Goal: Task Accomplishment & Management: Use online tool/utility

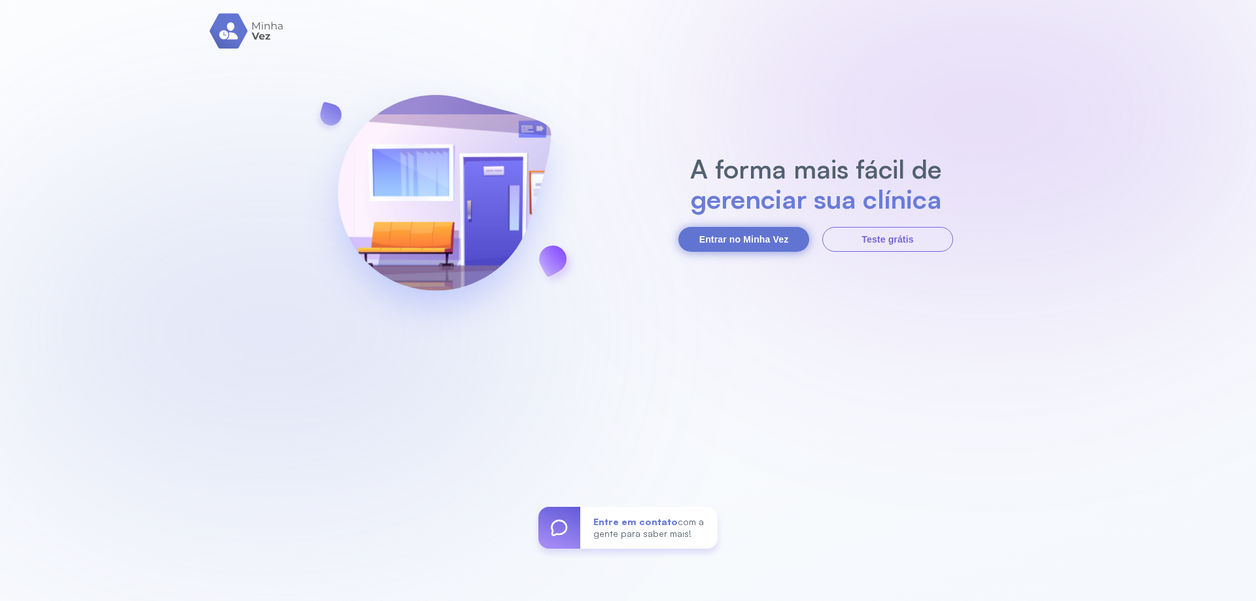
click at [768, 239] on button "Entrar no Minha Vez" at bounding box center [743, 239] width 131 height 25
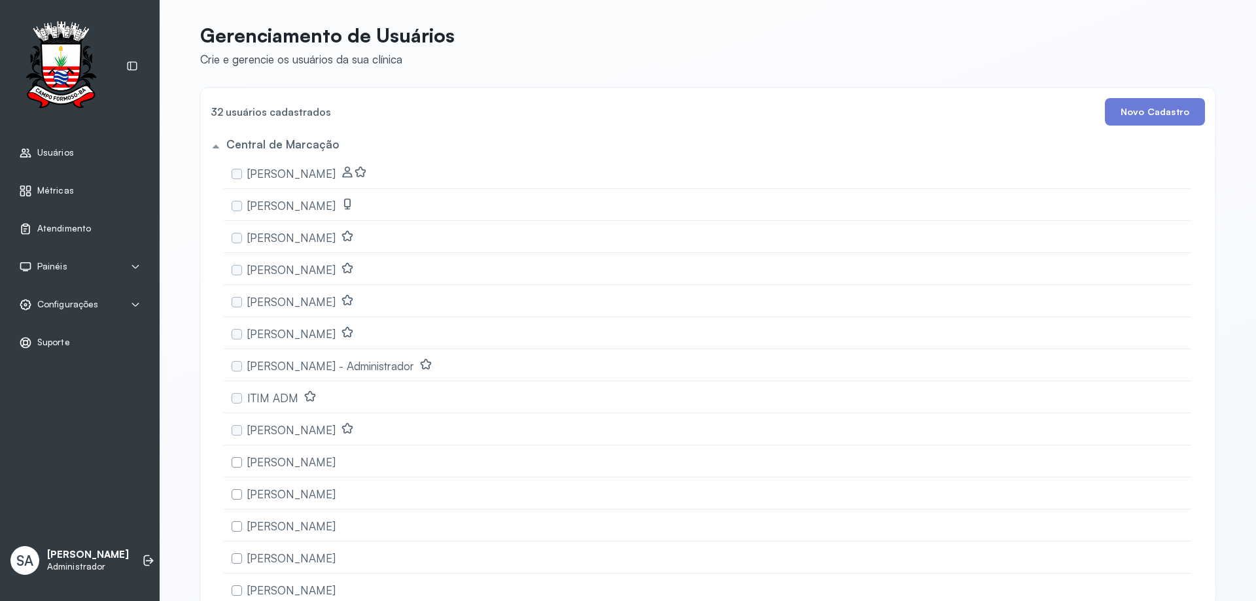
click at [77, 226] on span "Atendimento" at bounding box center [64, 228] width 54 height 11
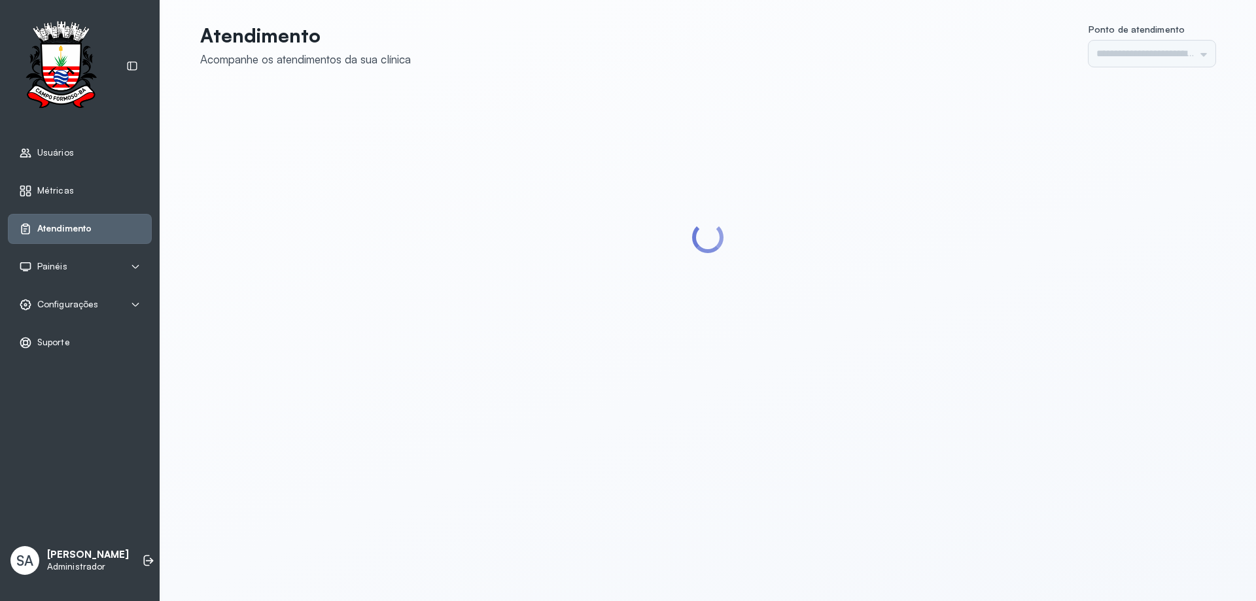
type input "******"
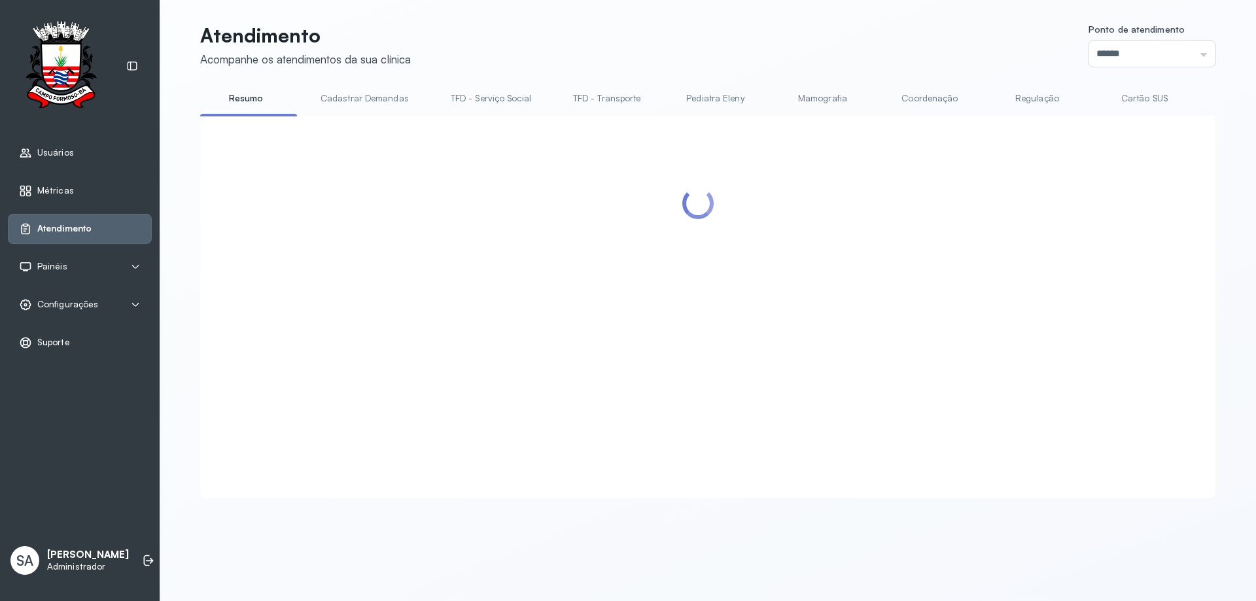
click at [914, 98] on link "Coordenação" at bounding box center [930, 99] width 92 height 22
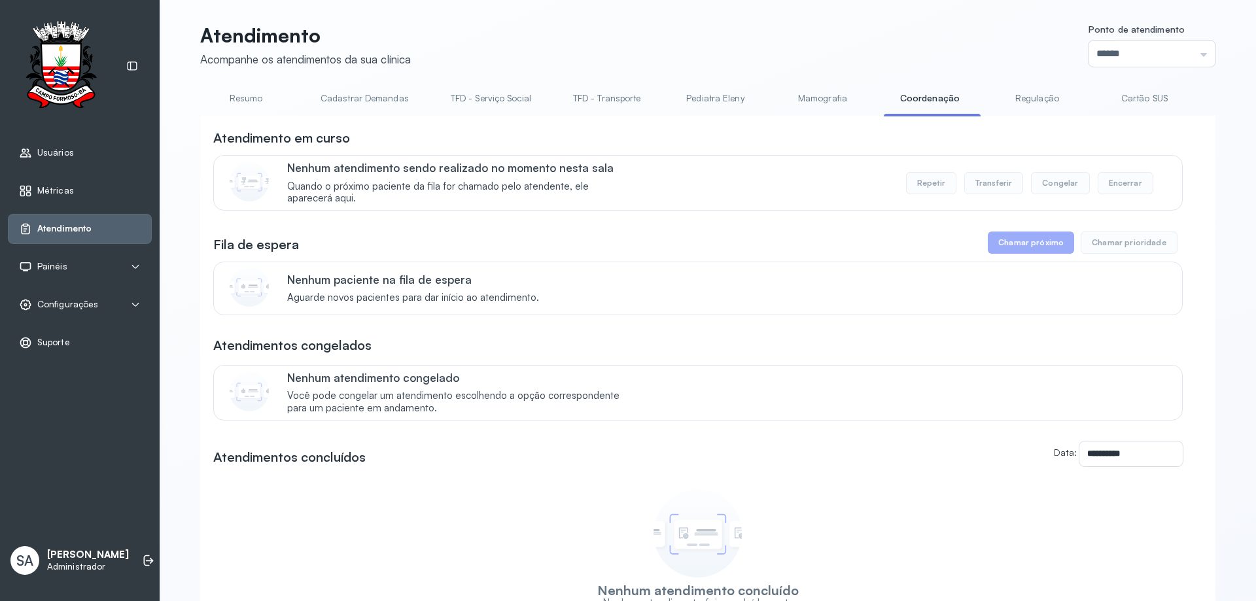
click at [914, 98] on link "Coordenação" at bounding box center [930, 99] width 92 height 22
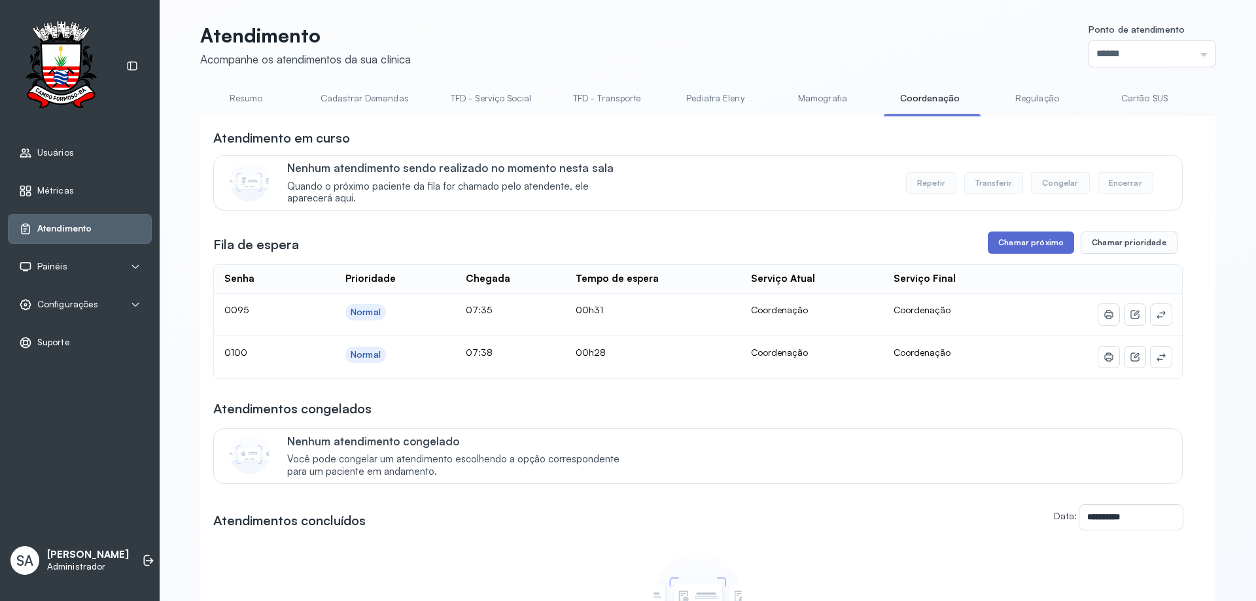
click at [1032, 243] on button "Chamar próximo" at bounding box center [1031, 243] width 86 height 22
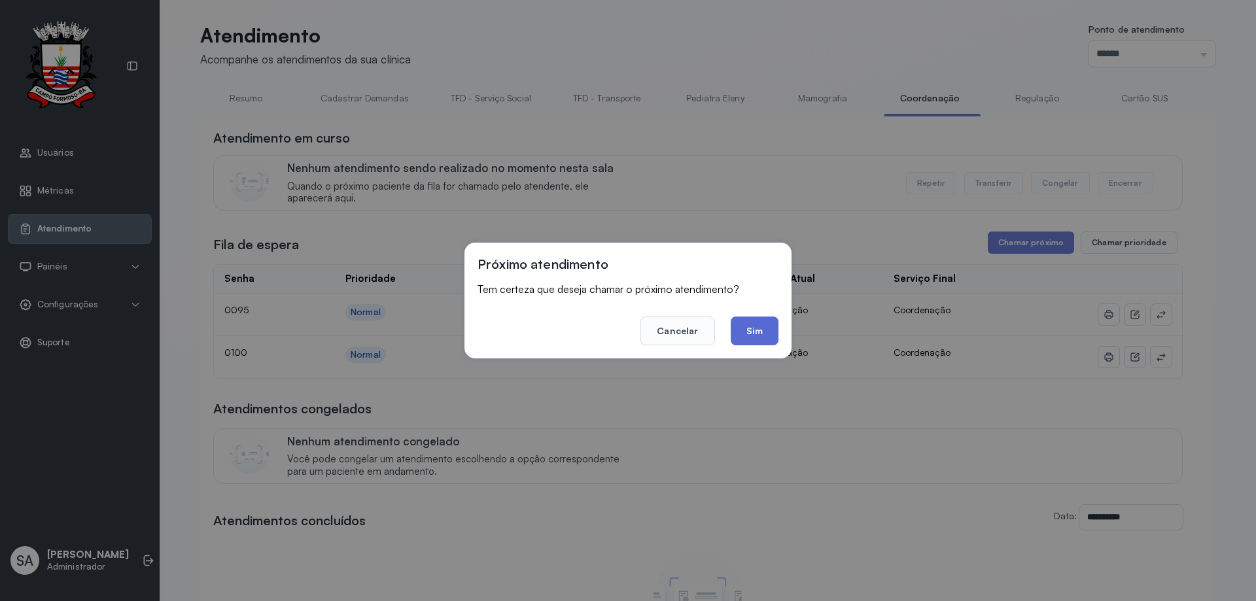
click at [757, 334] on button "Sim" at bounding box center [755, 331] width 48 height 29
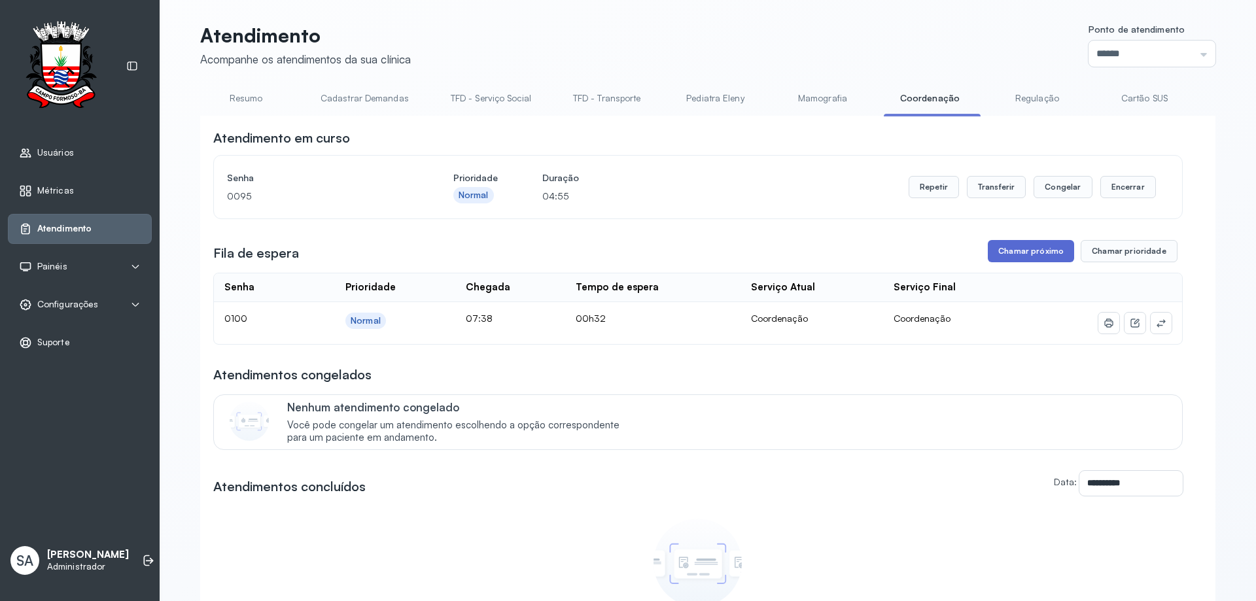
click at [1037, 255] on button "Chamar próximo" at bounding box center [1031, 251] width 86 height 22
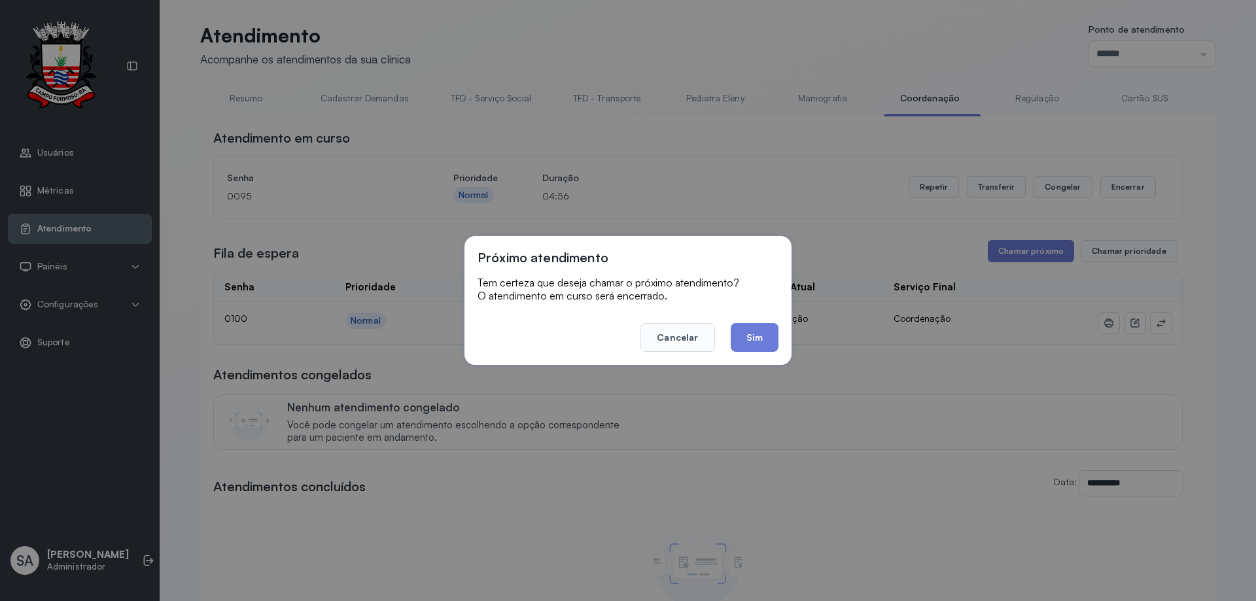
drag, startPoint x: 761, startPoint y: 339, endPoint x: 786, endPoint y: 343, distance: 24.5
click at [762, 341] on button "Sim" at bounding box center [755, 337] width 48 height 29
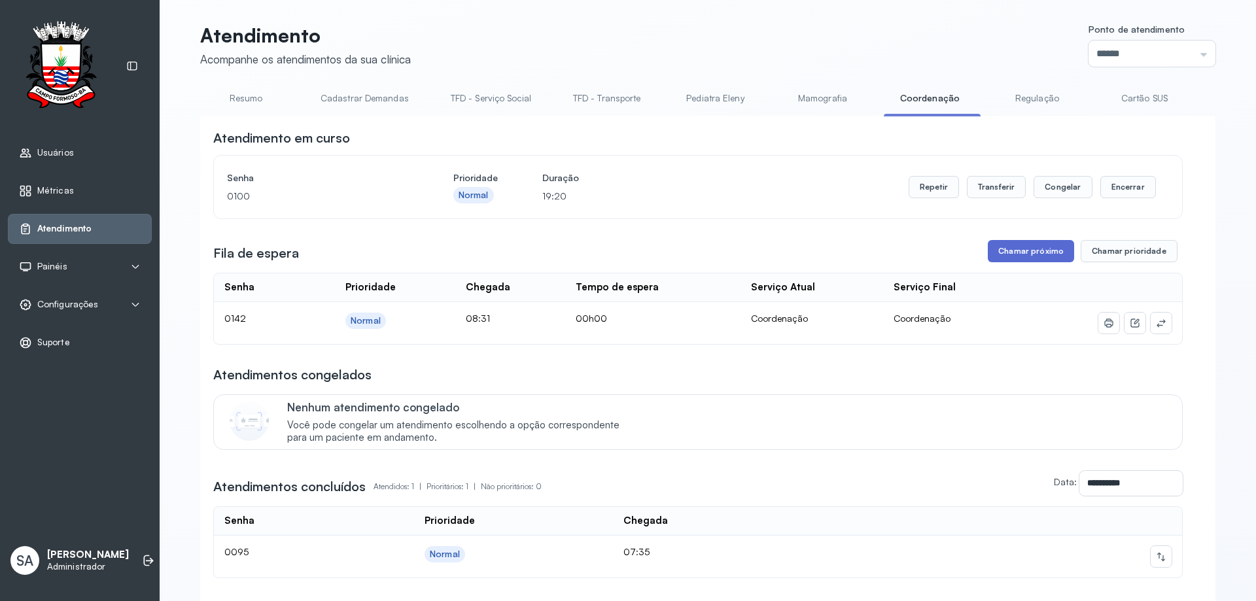
click at [1008, 250] on button "Chamar próximo" at bounding box center [1031, 251] width 86 height 22
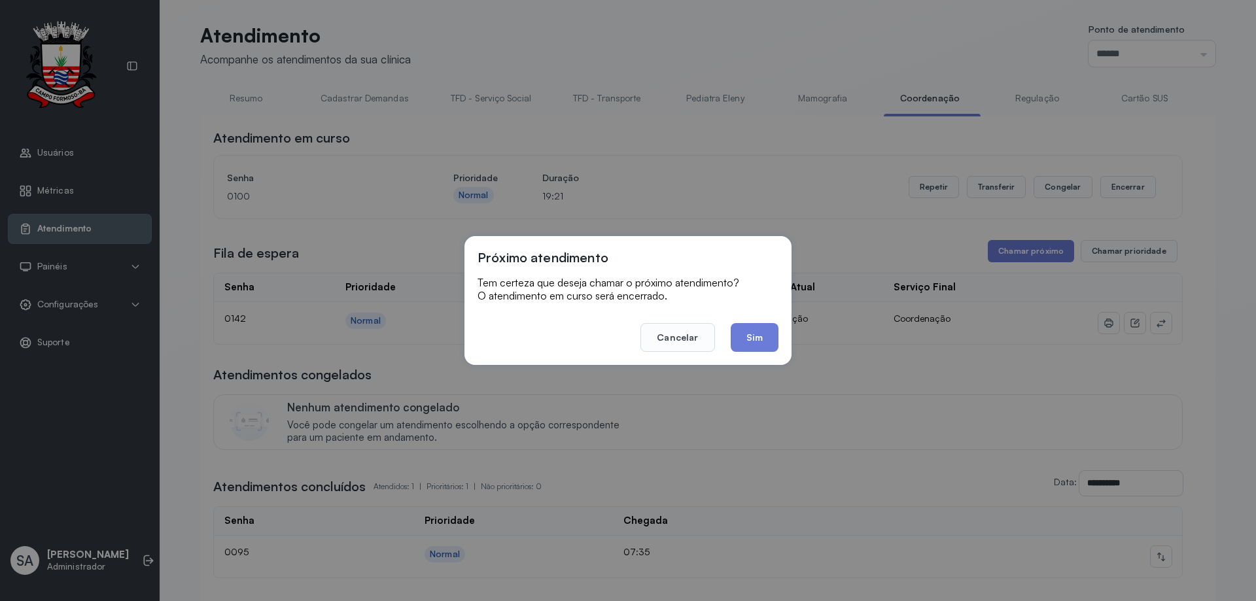
click at [759, 338] on button "Sim" at bounding box center [755, 337] width 48 height 29
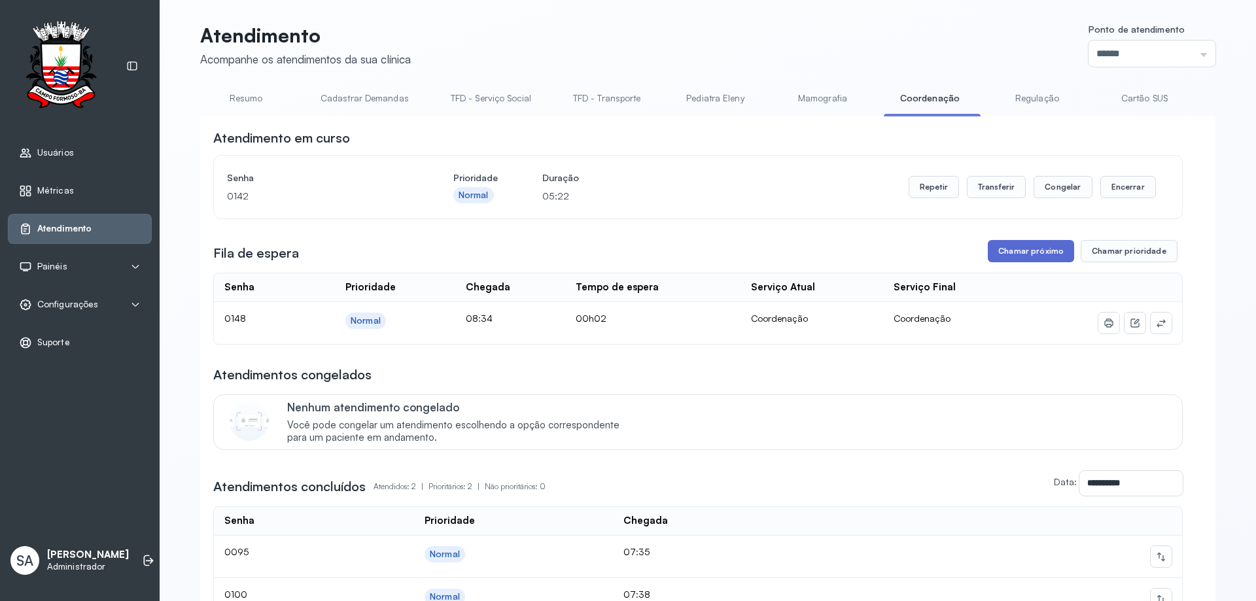
click at [991, 255] on button "Chamar próximo" at bounding box center [1031, 251] width 86 height 22
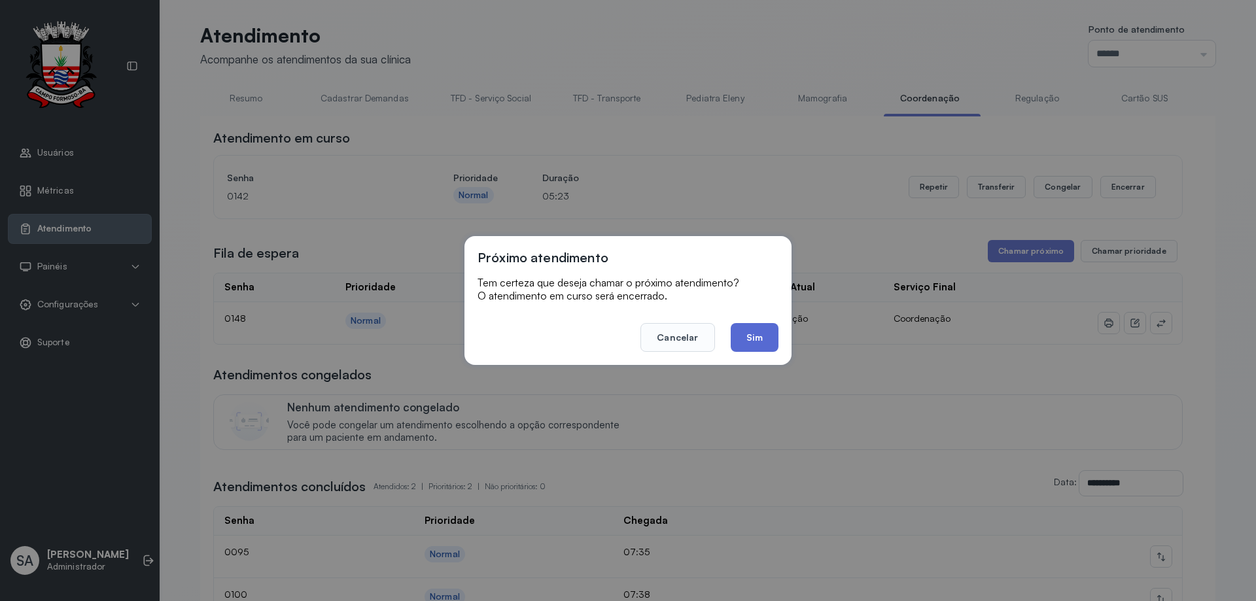
click at [737, 341] on button "Sim" at bounding box center [755, 337] width 48 height 29
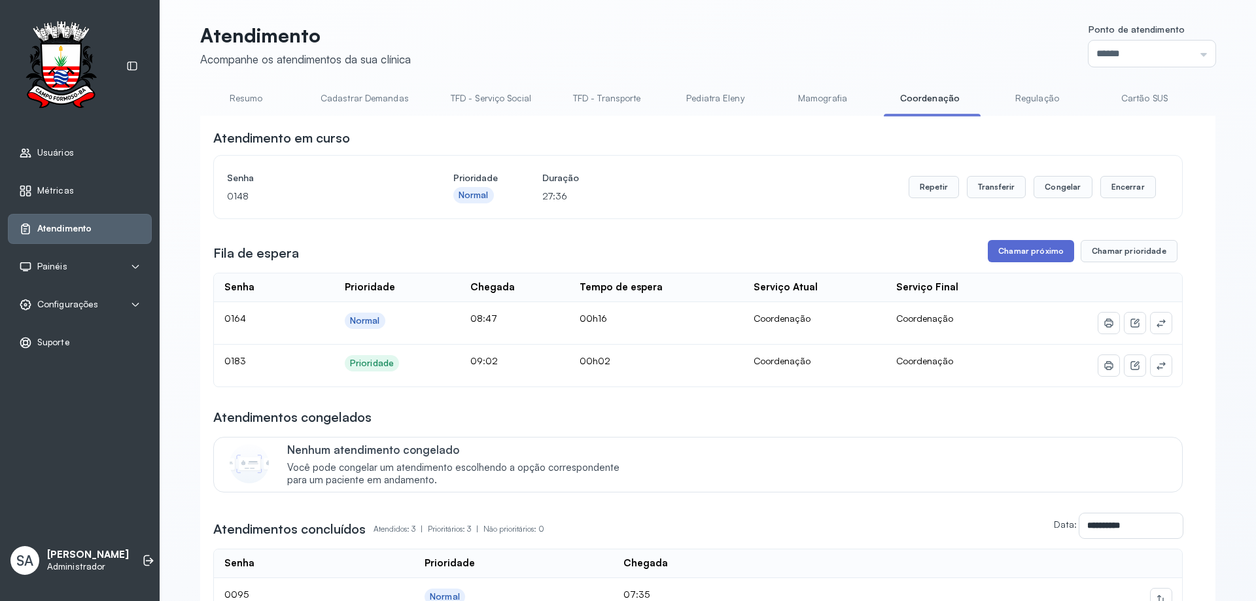
click at [1034, 251] on button "Chamar próximo" at bounding box center [1031, 251] width 86 height 22
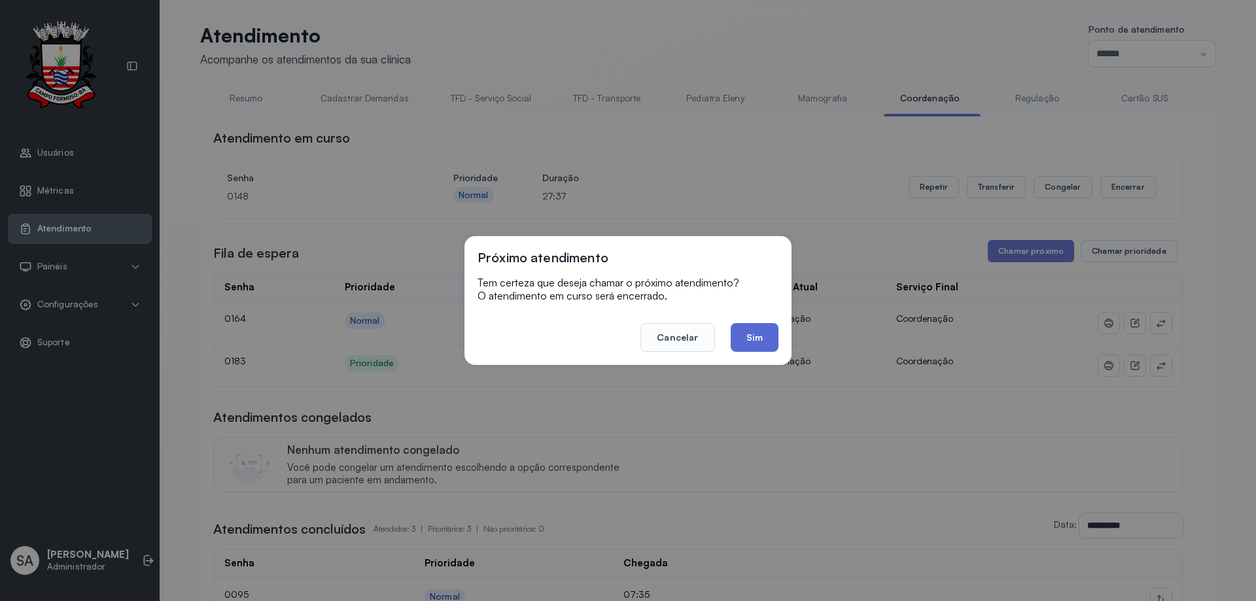
click at [769, 332] on button "Sim" at bounding box center [755, 337] width 48 height 29
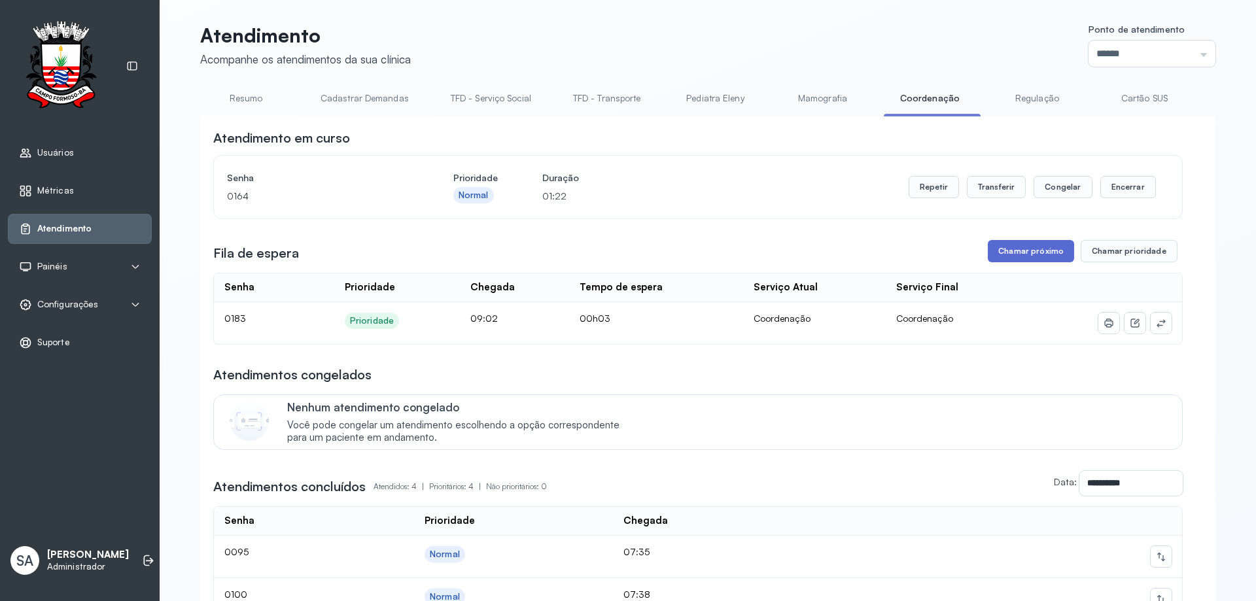
click at [1020, 255] on button "Chamar próximo" at bounding box center [1031, 251] width 86 height 22
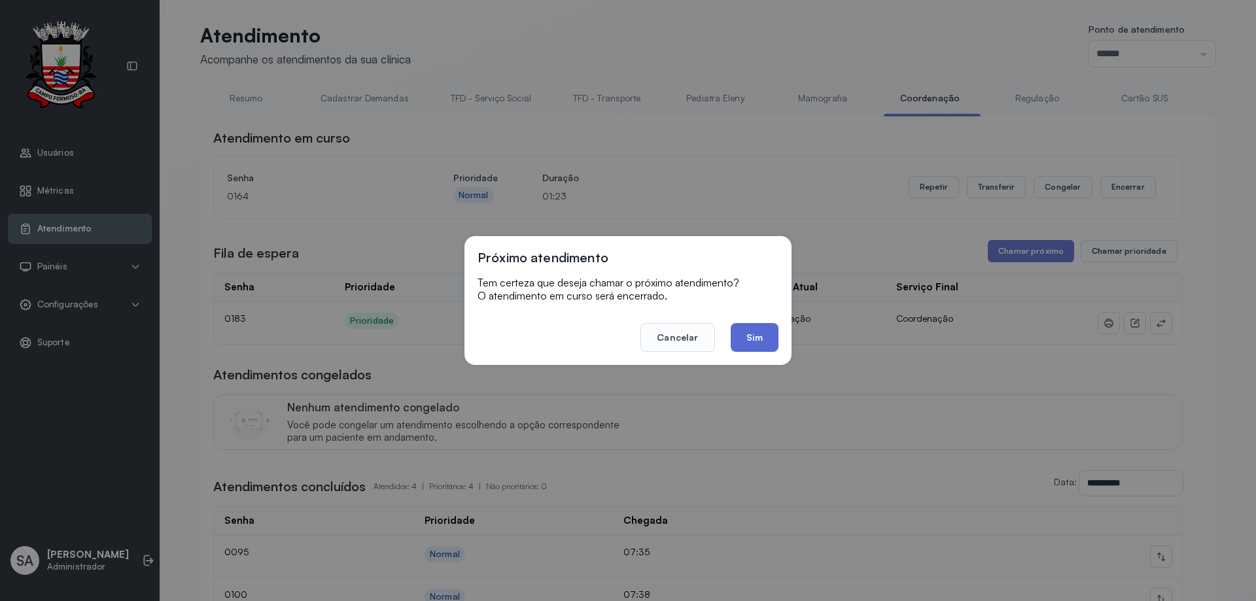
drag, startPoint x: 742, startPoint y: 324, endPoint x: 749, endPoint y: 328, distance: 8.2
click at [742, 324] on button "Sim" at bounding box center [755, 337] width 48 height 29
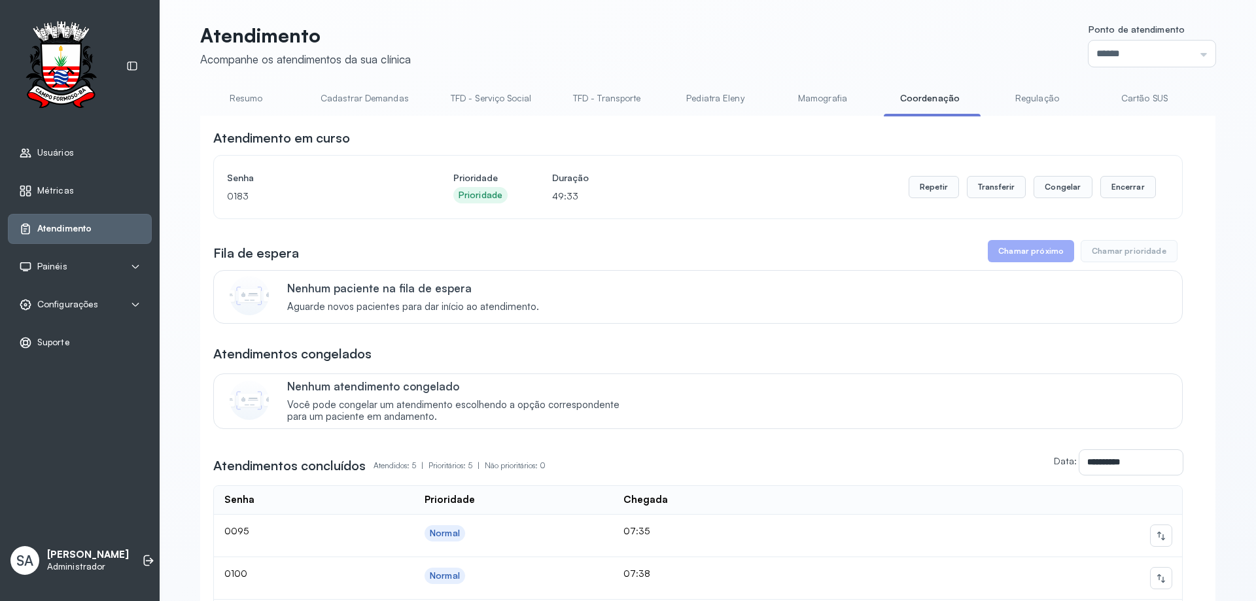
click at [1032, 252] on button "Chamar próximo" at bounding box center [1031, 251] width 86 height 22
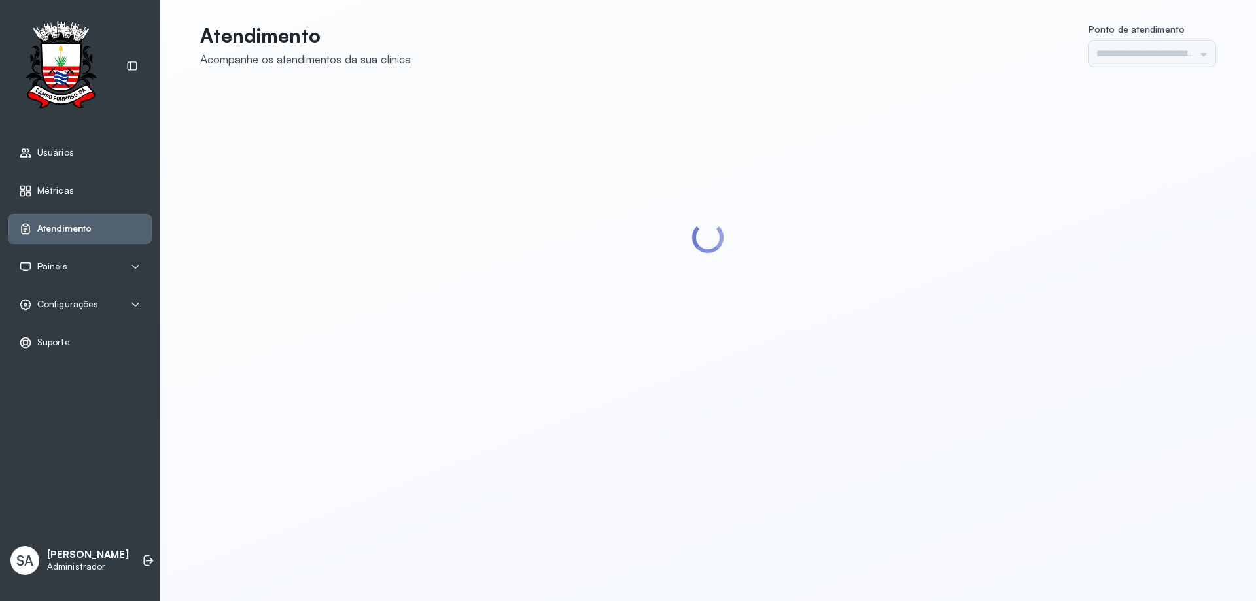
type input "******"
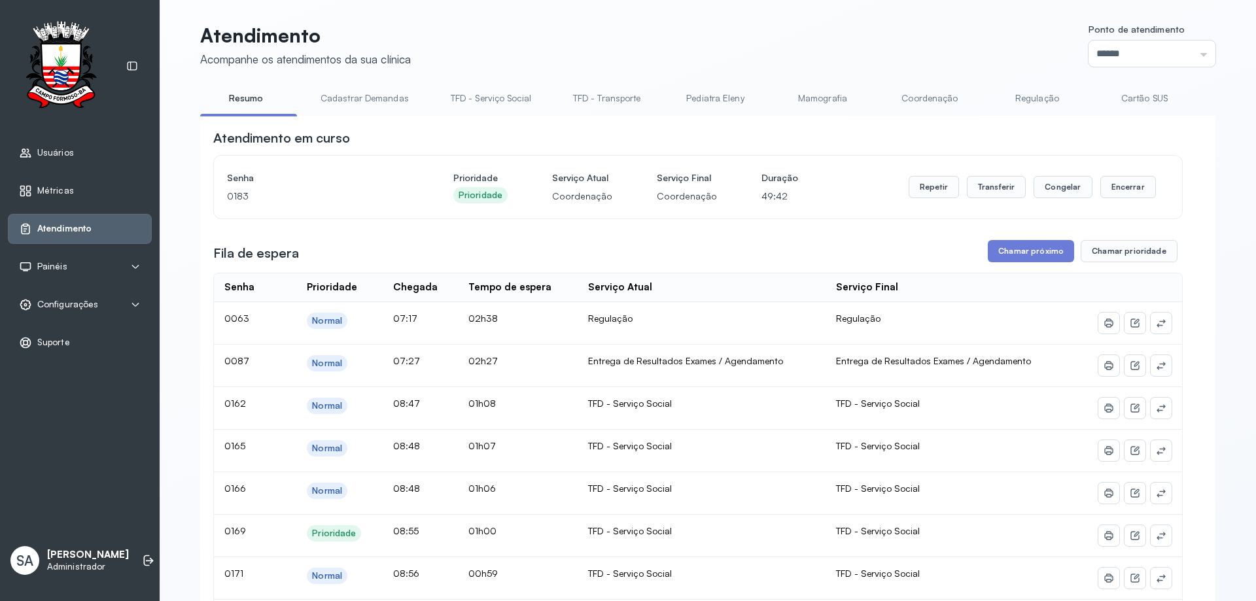
click at [924, 92] on link "Coordenação" at bounding box center [930, 99] width 92 height 22
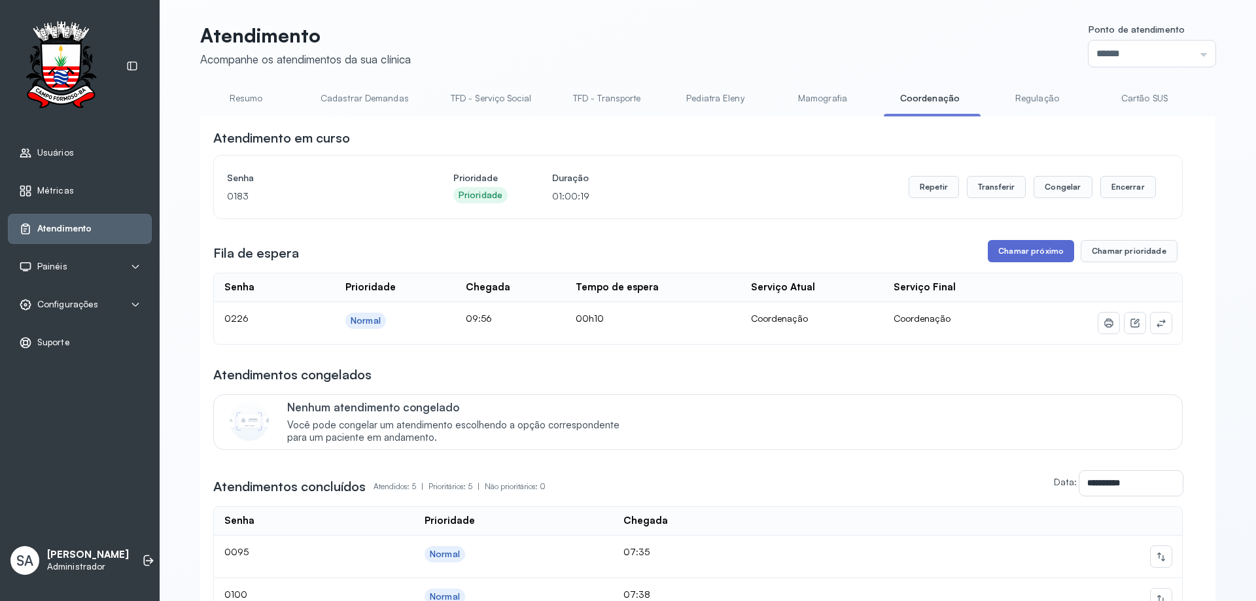
click at [1036, 257] on button "Chamar próximo" at bounding box center [1031, 251] width 86 height 22
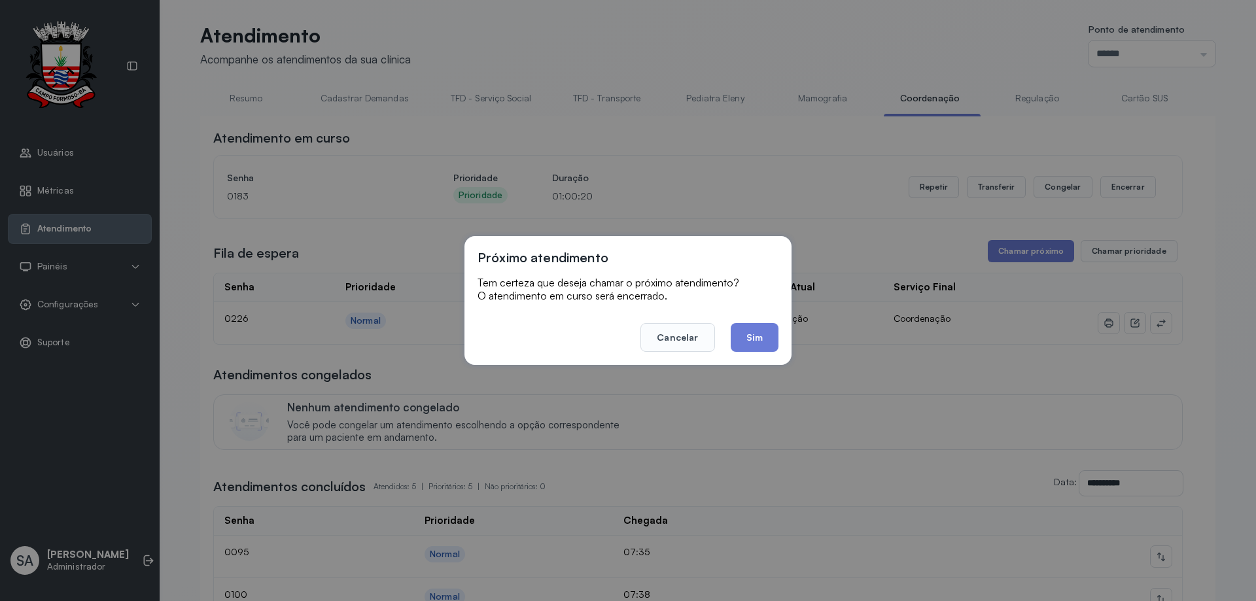
drag, startPoint x: 744, startPoint y: 347, endPoint x: 752, endPoint y: 341, distance: 10.7
click at [745, 347] on button "Sim" at bounding box center [755, 337] width 48 height 29
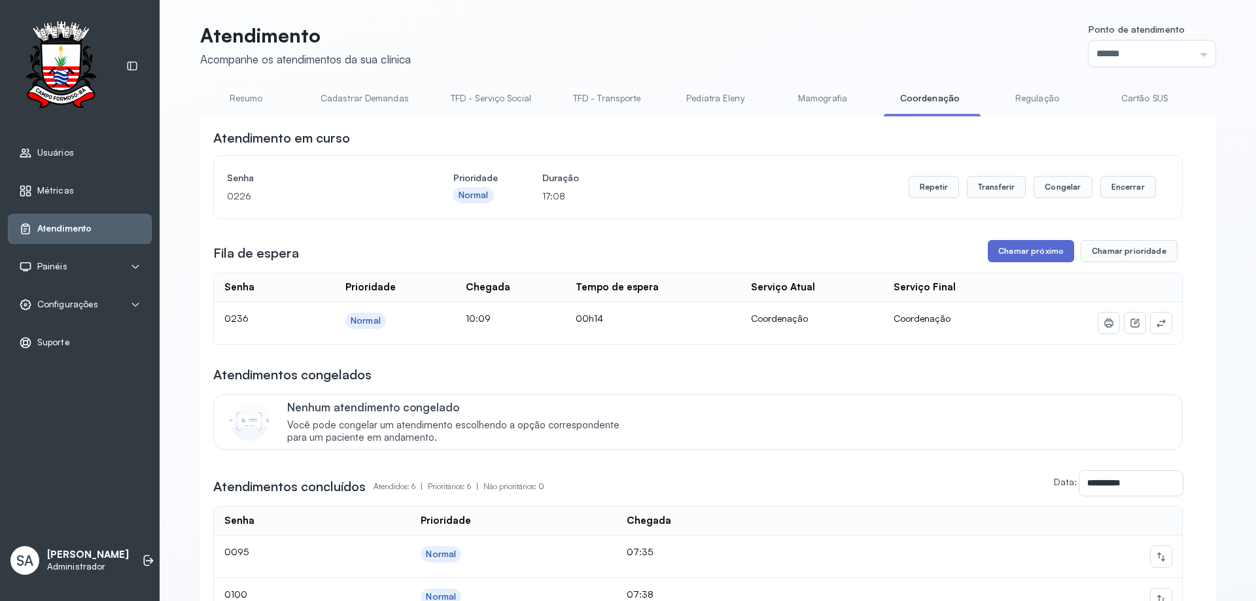
click at [1015, 248] on button "Chamar próximo" at bounding box center [1031, 251] width 86 height 22
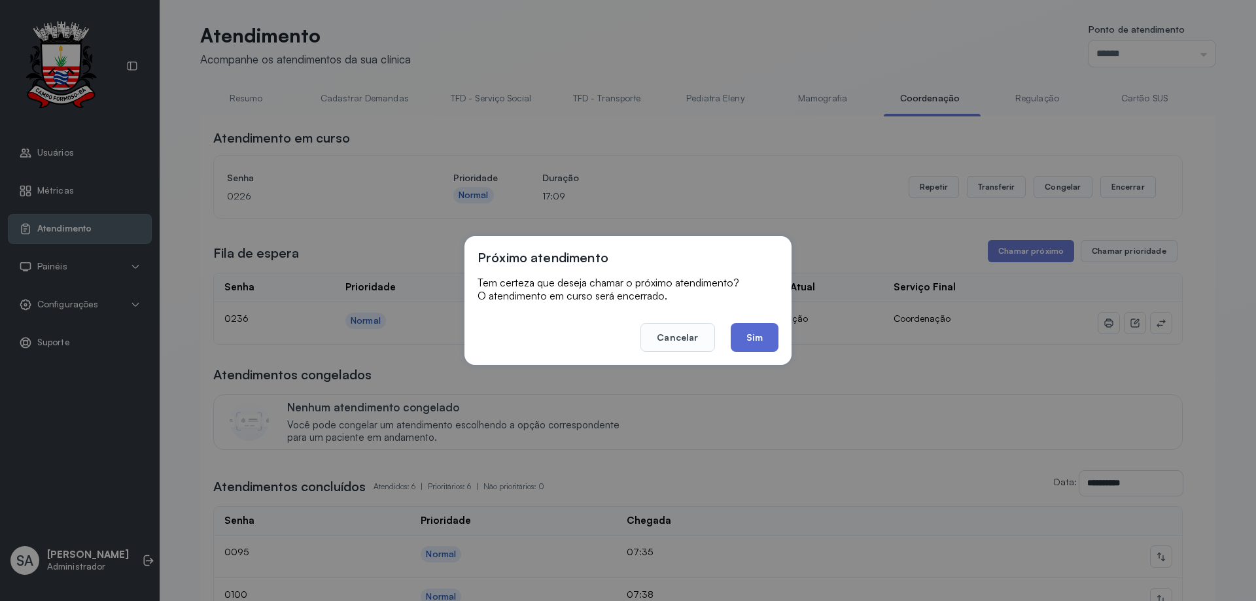
click at [765, 336] on button "Sim" at bounding box center [755, 337] width 48 height 29
